Goal: Browse casually

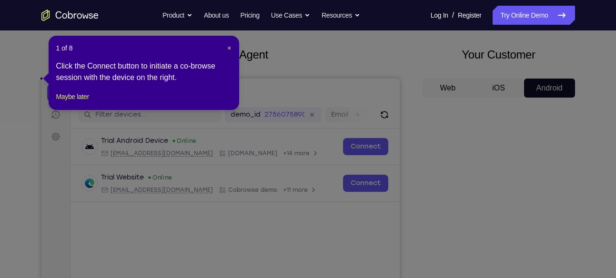
scroll to position [44, 0]
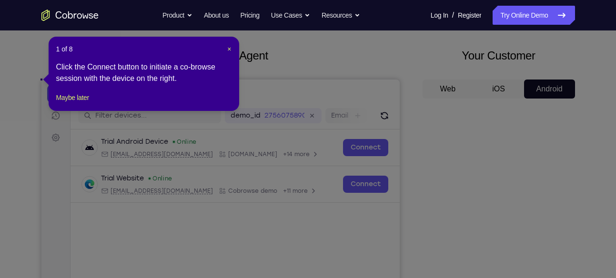
click at [232, 49] on div "1 of 8 × Click the Connect button to initiate a co-browse session with the devi…" at bounding box center [144, 74] width 191 height 74
click at [228, 46] on span "×" at bounding box center [229, 49] width 4 height 8
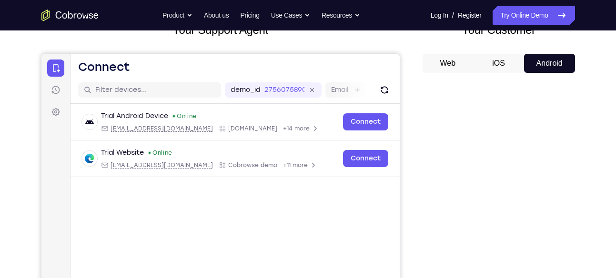
scroll to position [101, 0]
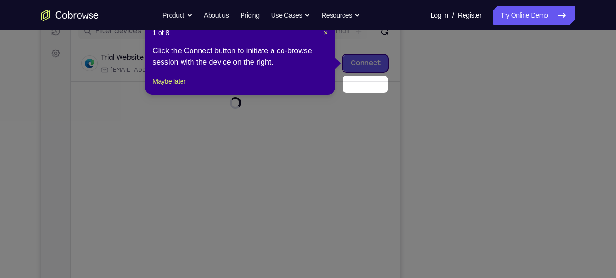
scroll to position [103, 0]
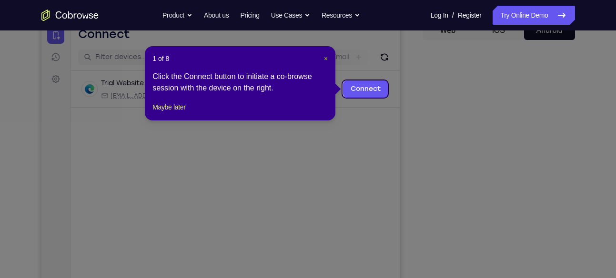
click at [326, 57] on span "×" at bounding box center [326, 59] width 4 height 8
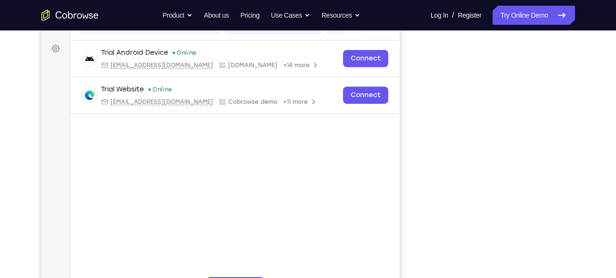
scroll to position [134, 0]
